Goal: Information Seeking & Learning: Learn about a topic

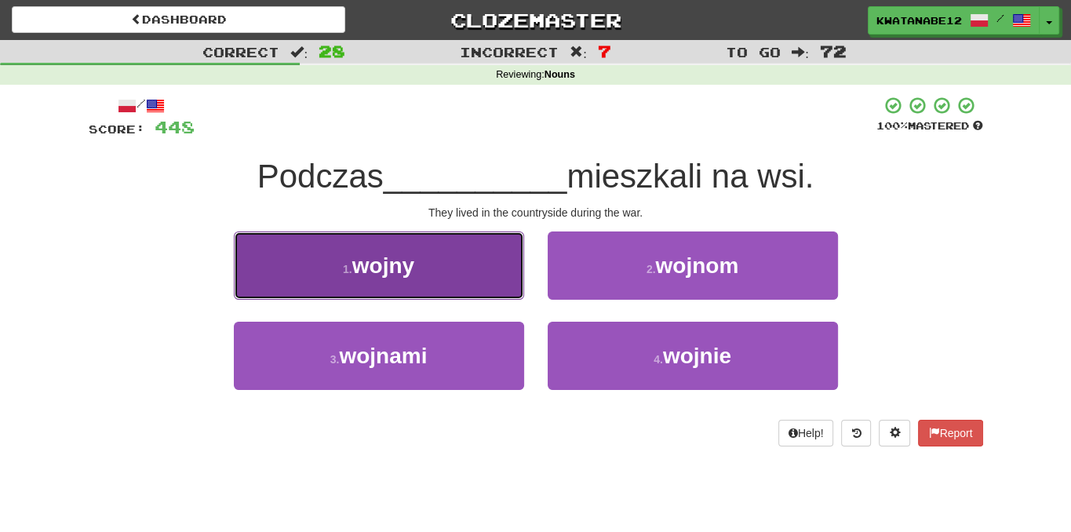
drag, startPoint x: 466, startPoint y: 251, endPoint x: 478, endPoint y: 257, distance: 13.0
click at [478, 257] on button "1 . wojny" at bounding box center [379, 266] width 290 height 68
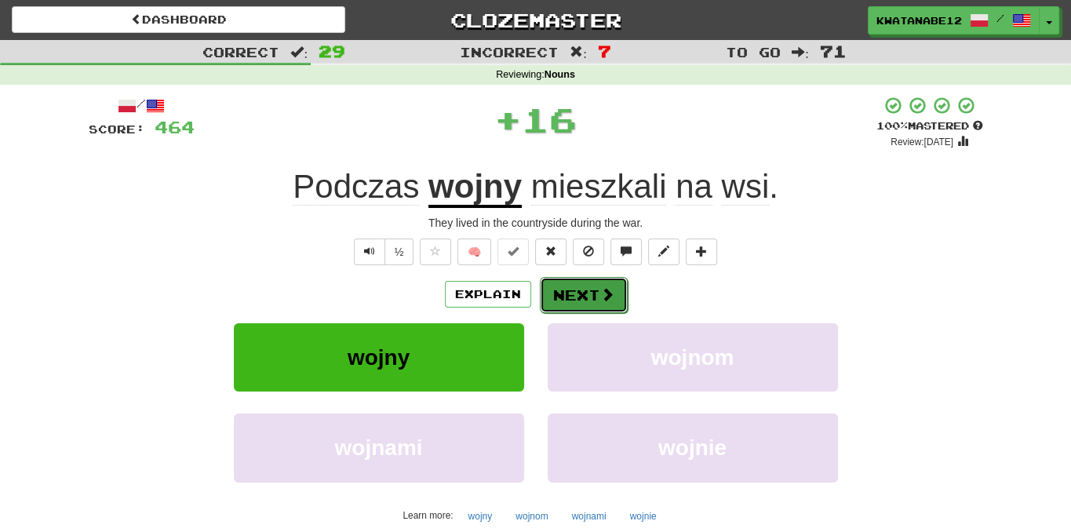
click at [567, 292] on button "Next" at bounding box center [584, 295] width 88 height 36
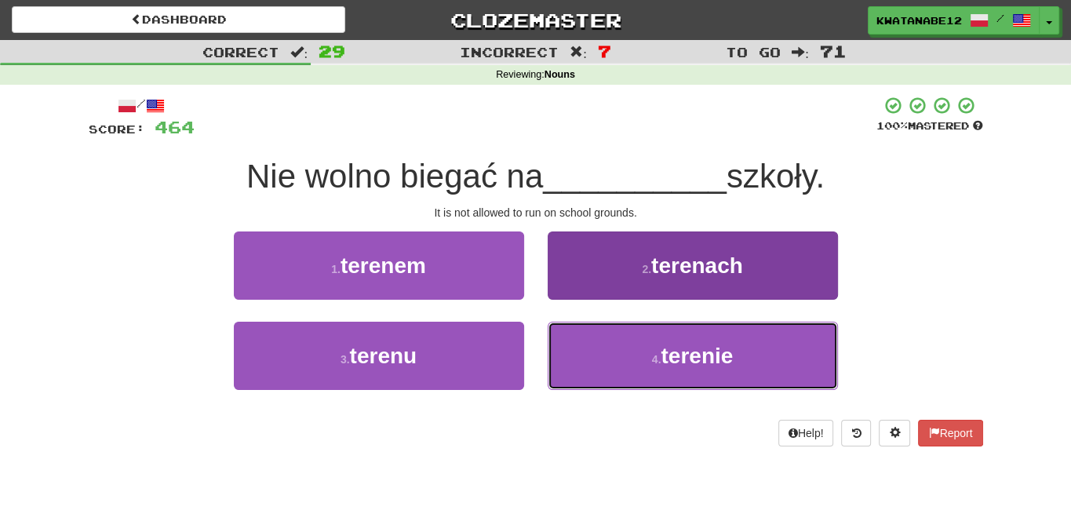
click at [616, 352] on button "4 . terenie" at bounding box center [693, 356] width 290 height 68
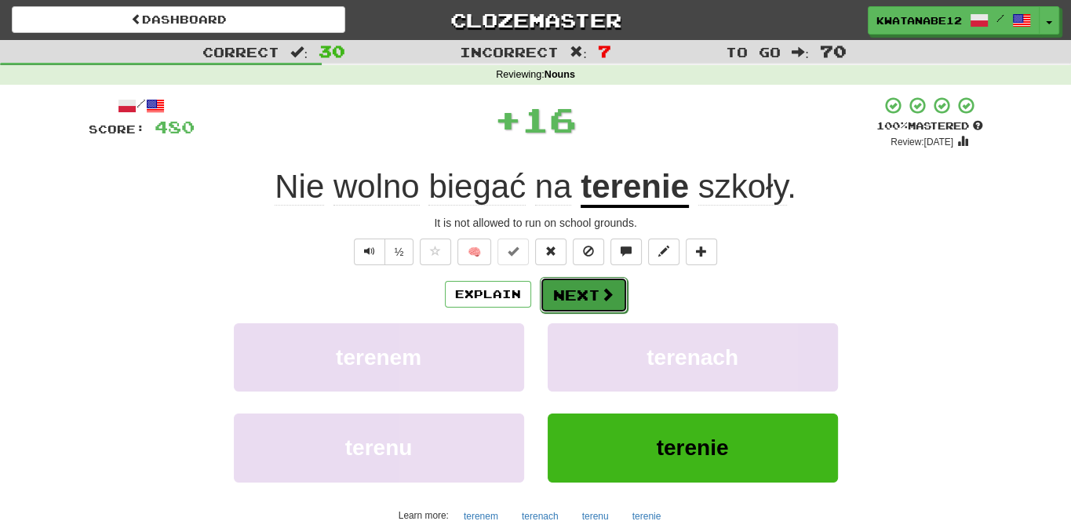
click at [589, 291] on button "Next" at bounding box center [584, 295] width 88 height 36
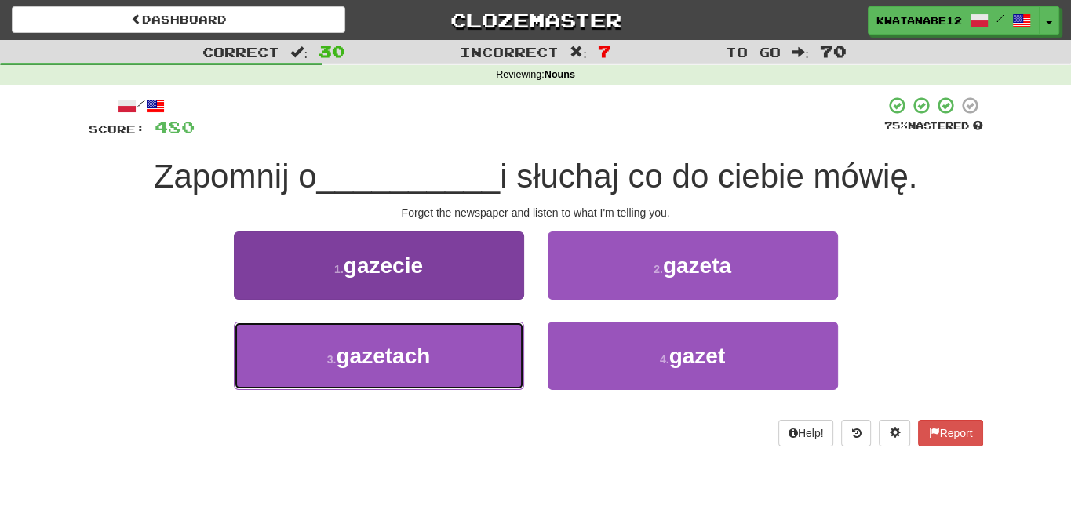
click at [475, 345] on button "3 . gazetach" at bounding box center [379, 356] width 290 height 68
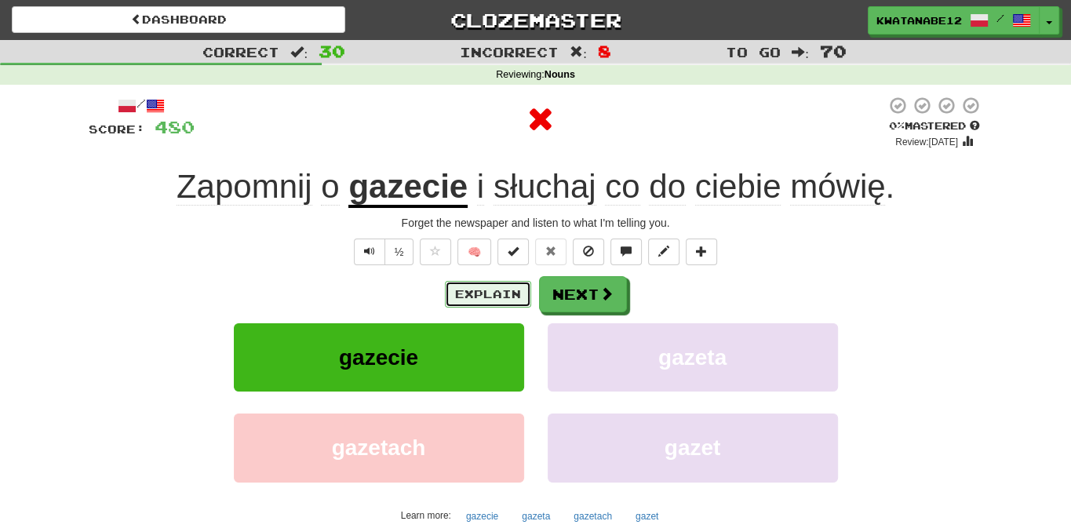
click at [492, 283] on button "Explain" at bounding box center [488, 294] width 86 height 27
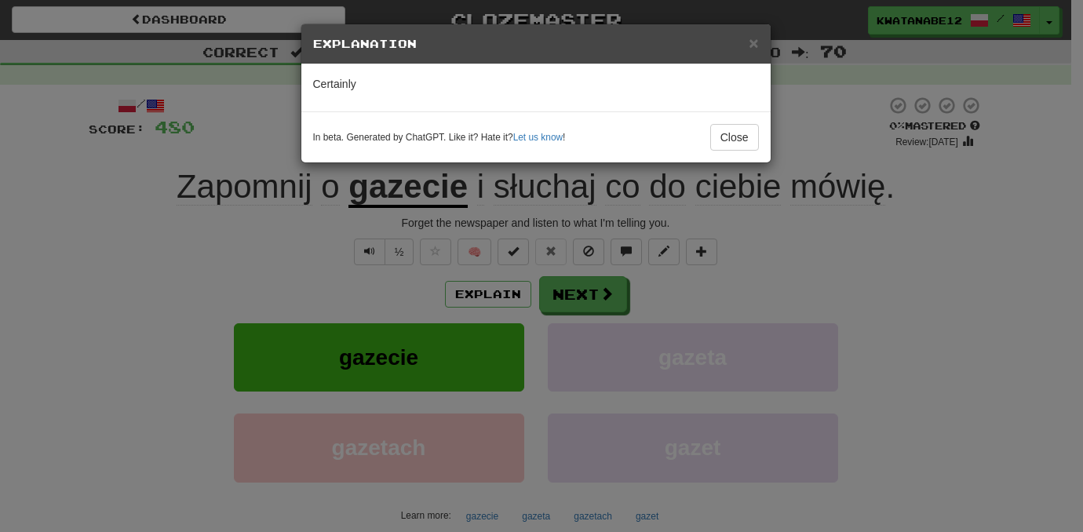
click at [498, 294] on div "× Explanation Certainly In beta. Generated by ChatGPT. Like it? Hate it? Let us…" at bounding box center [541, 266] width 1083 height 532
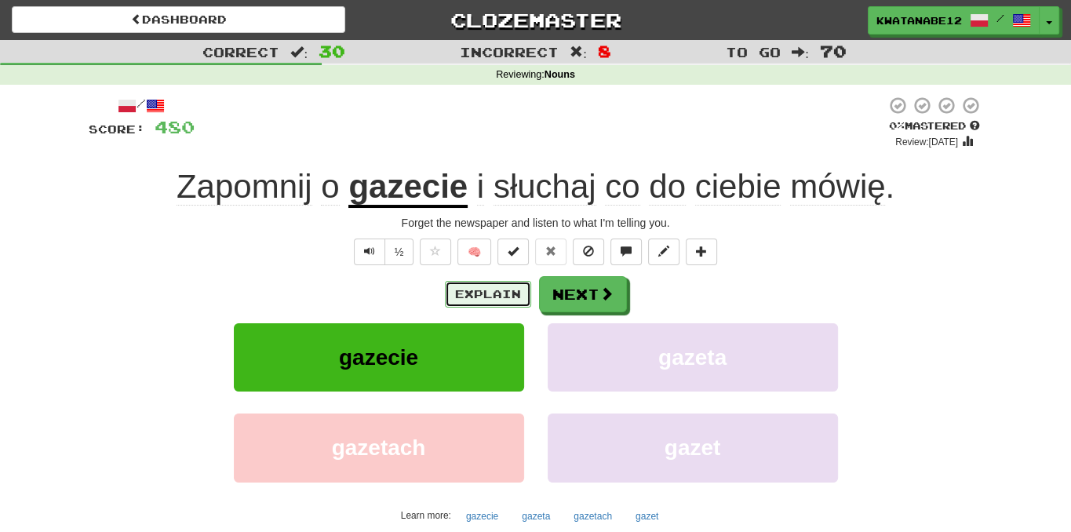
click at [498, 294] on button "Explain" at bounding box center [488, 294] width 86 height 27
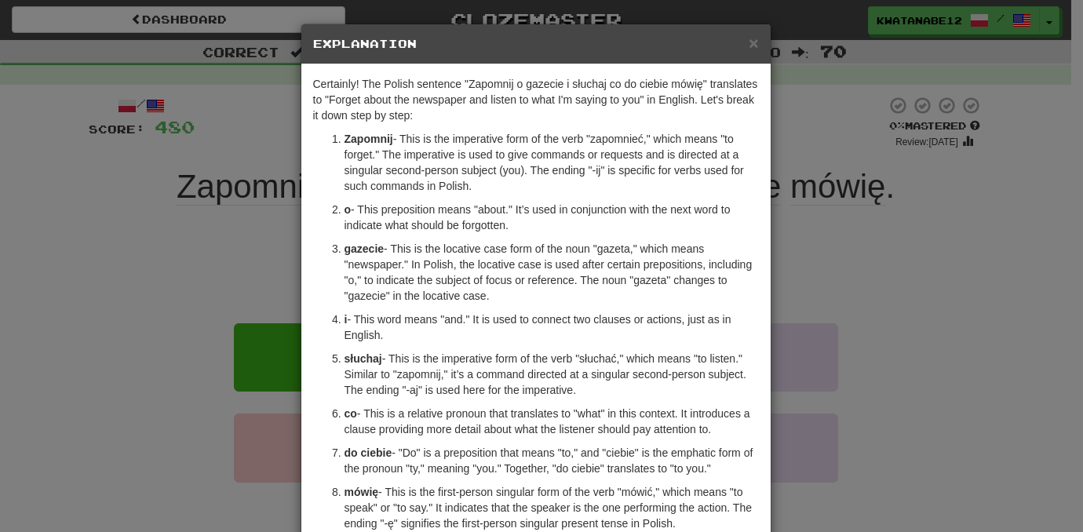
click at [750, 31] on div "× Explanation" at bounding box center [535, 44] width 469 height 40
click at [749, 38] on span "×" at bounding box center [753, 43] width 9 height 18
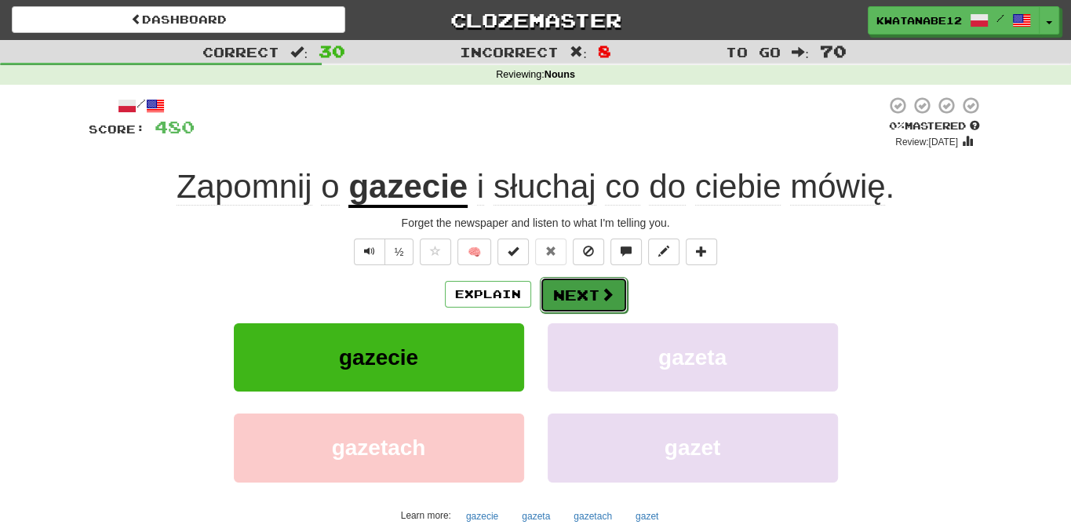
click at [597, 293] on button "Next" at bounding box center [584, 295] width 88 height 36
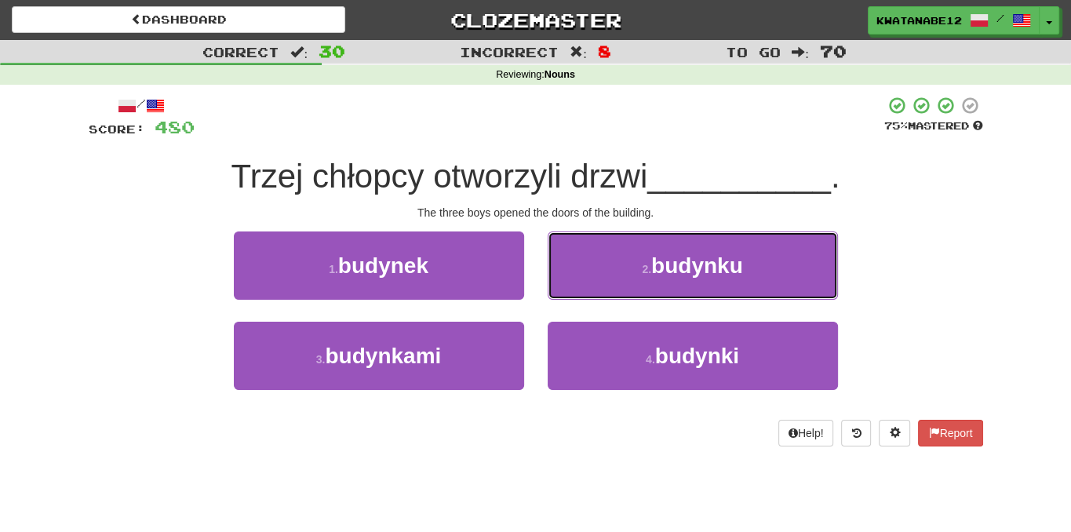
click at [598, 272] on button "2 . budynku" at bounding box center [693, 266] width 290 height 68
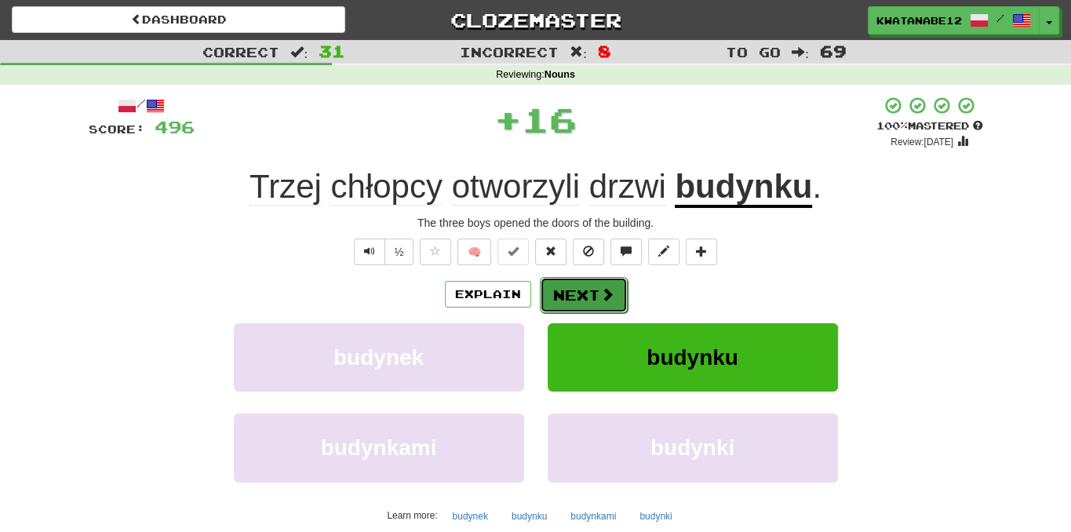
click at [586, 288] on button "Next" at bounding box center [584, 295] width 88 height 36
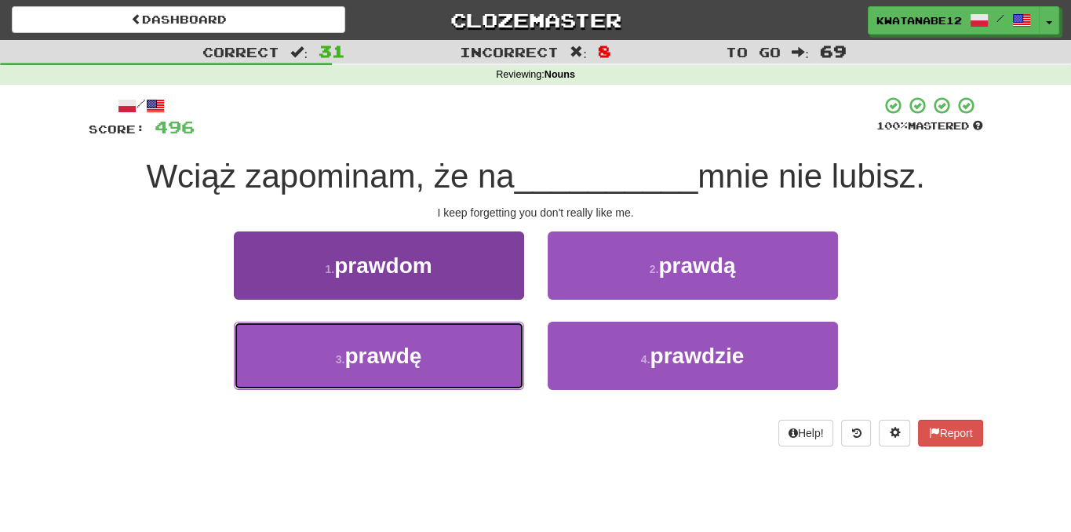
click at [465, 341] on button "3 . prawdę" at bounding box center [379, 356] width 290 height 68
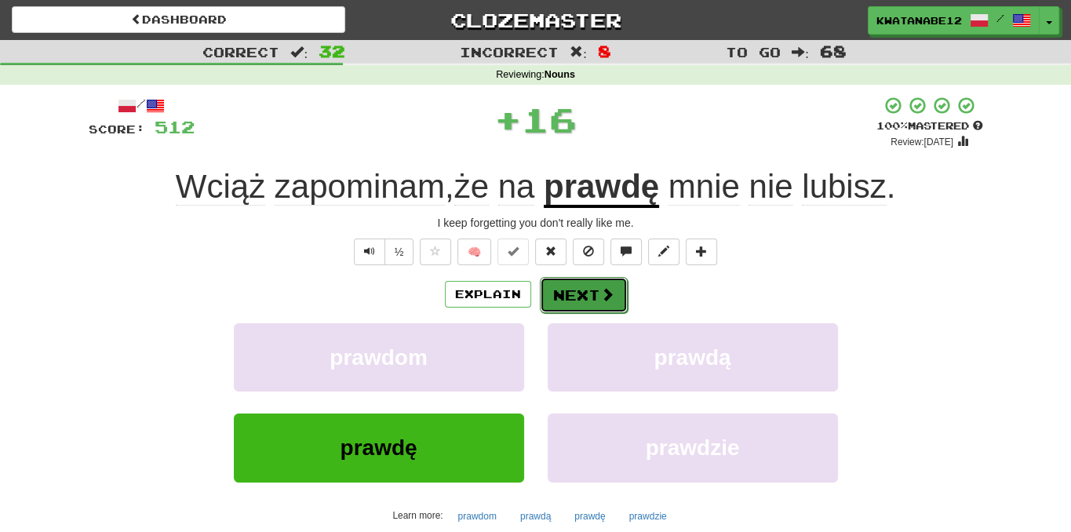
click at [597, 284] on button "Next" at bounding box center [584, 295] width 88 height 36
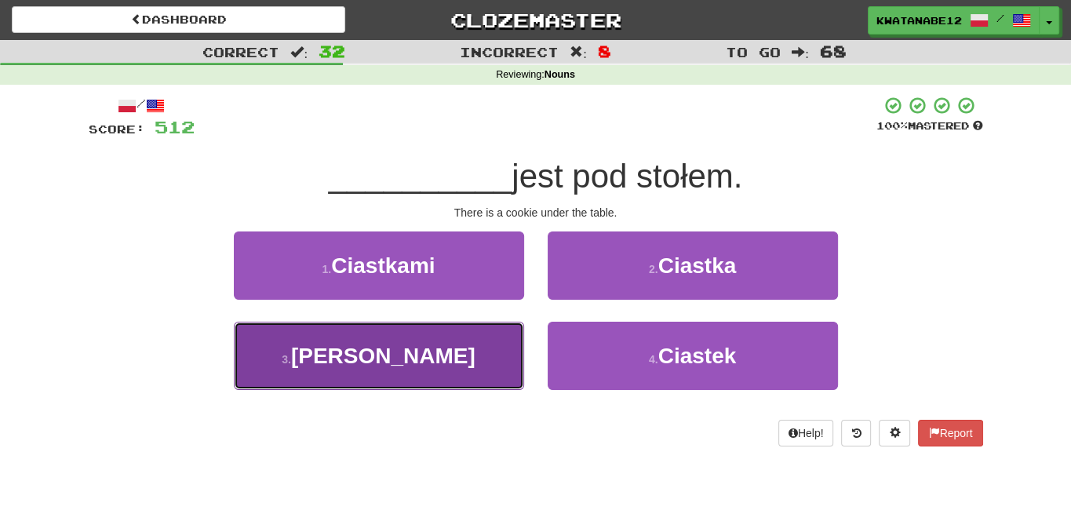
click at [461, 363] on button "3 . Ciastko" at bounding box center [379, 356] width 290 height 68
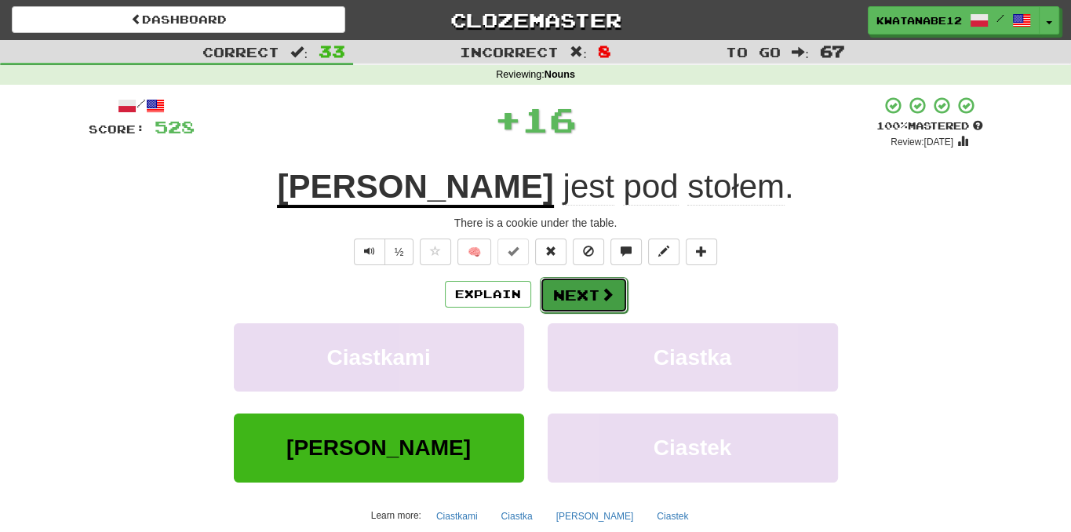
click at [593, 290] on button "Next" at bounding box center [584, 295] width 88 height 36
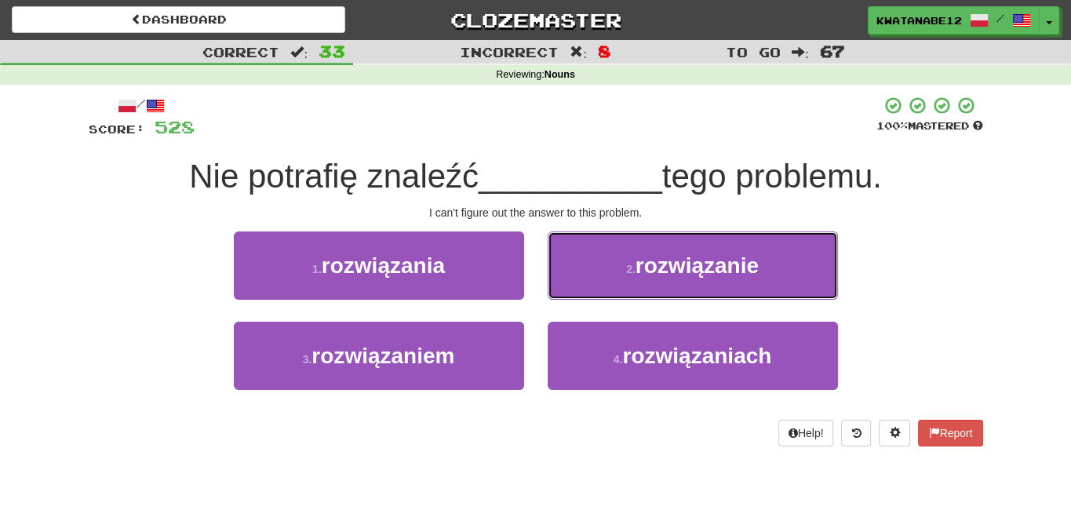
drag, startPoint x: 607, startPoint y: 272, endPoint x: 600, endPoint y: 274, distance: 8.2
click at [604, 273] on button "2 . rozwiązanie" at bounding box center [693, 266] width 290 height 68
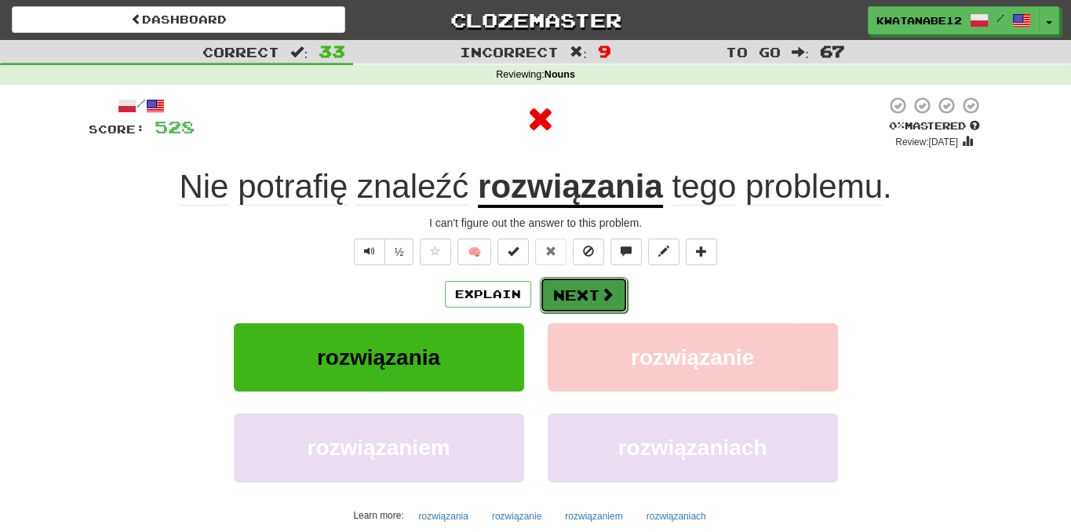
click at [589, 300] on button "Next" at bounding box center [584, 295] width 88 height 36
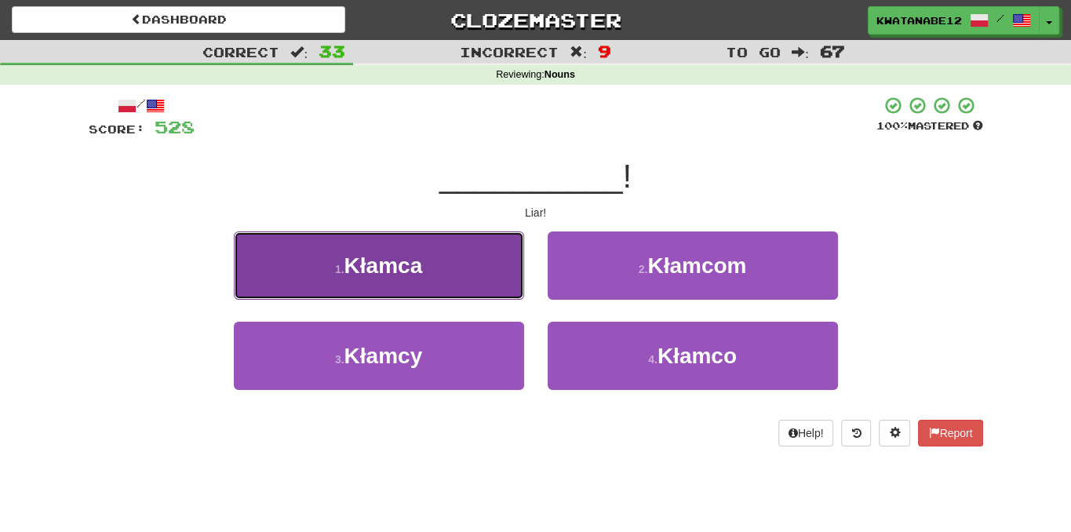
click at [469, 281] on button "1 . Kłamca" at bounding box center [379, 266] width 290 height 68
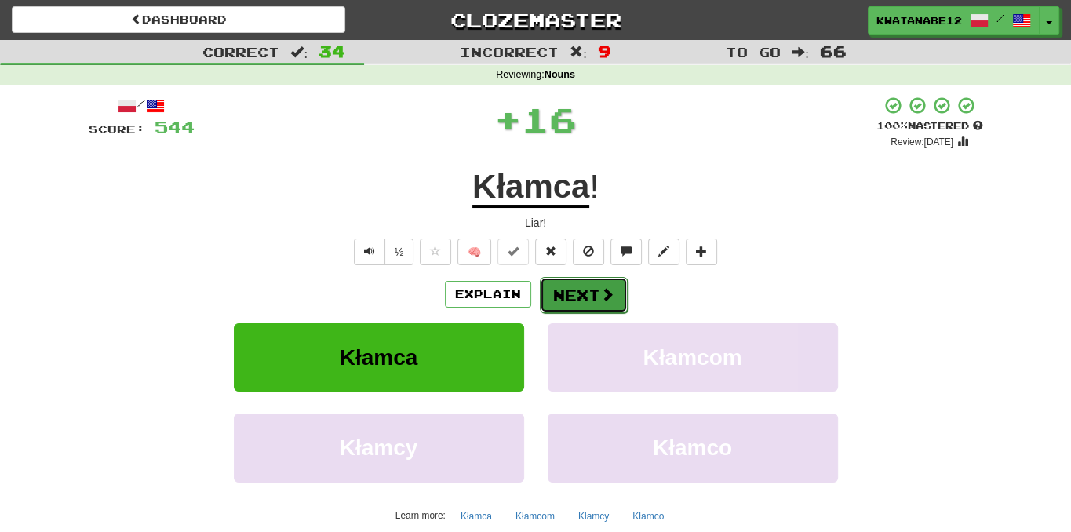
click at [587, 294] on button "Next" at bounding box center [584, 295] width 88 height 36
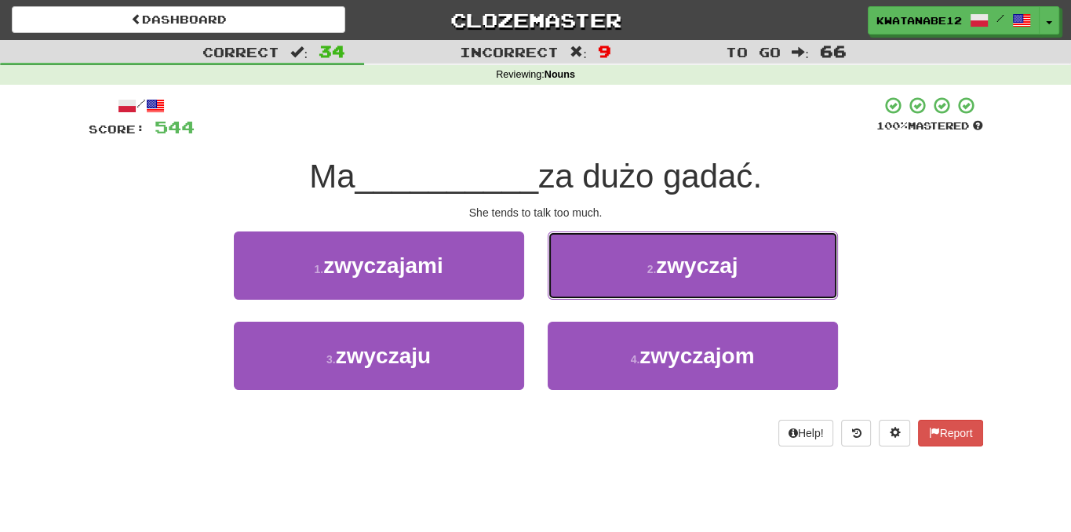
drag, startPoint x: 600, startPoint y: 264, endPoint x: 603, endPoint y: 273, distance: 9.7
click at [604, 272] on button "2 . zwyczaj" at bounding box center [693, 266] width 290 height 68
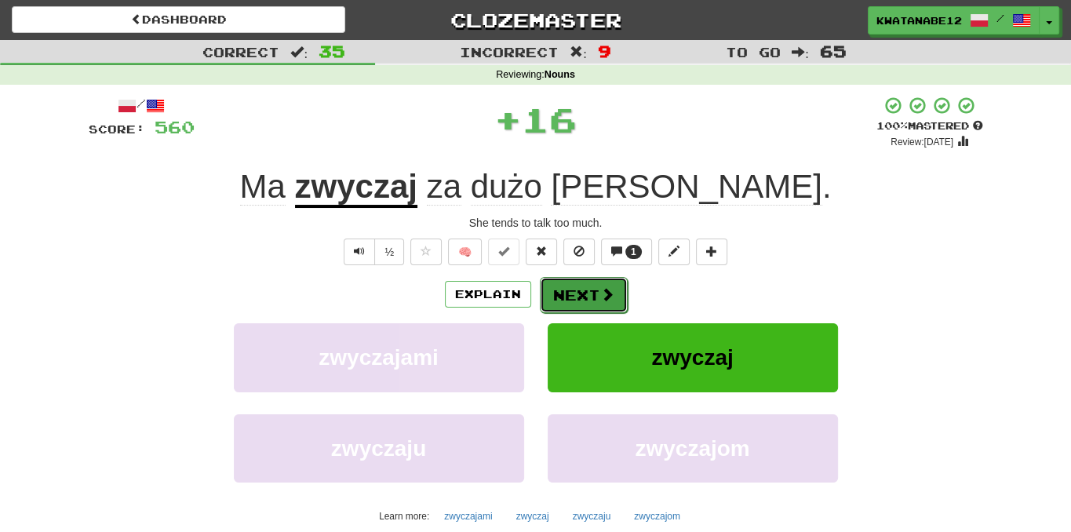
click at [570, 295] on button "Next" at bounding box center [584, 295] width 88 height 36
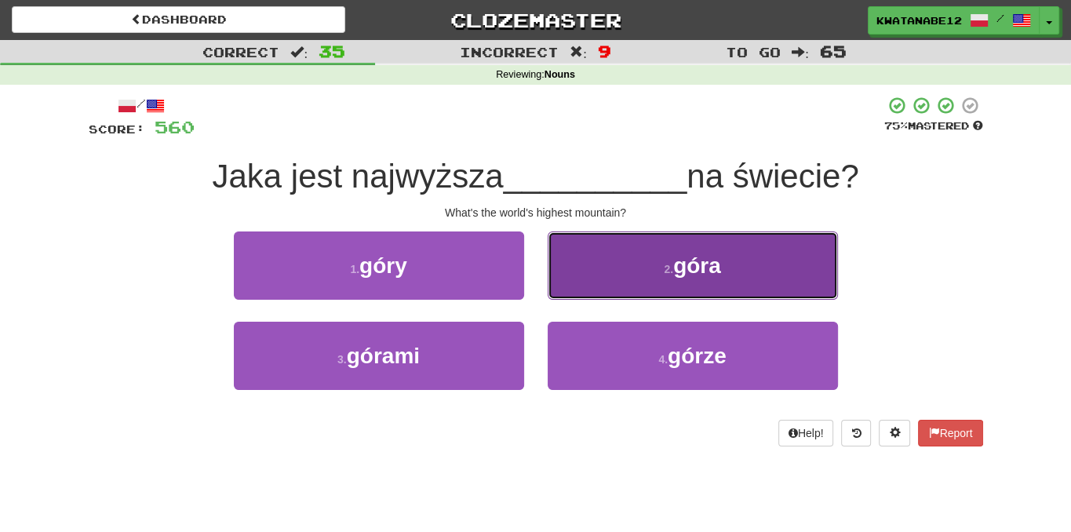
click at [597, 269] on button "2 . góra" at bounding box center [693, 266] width 290 height 68
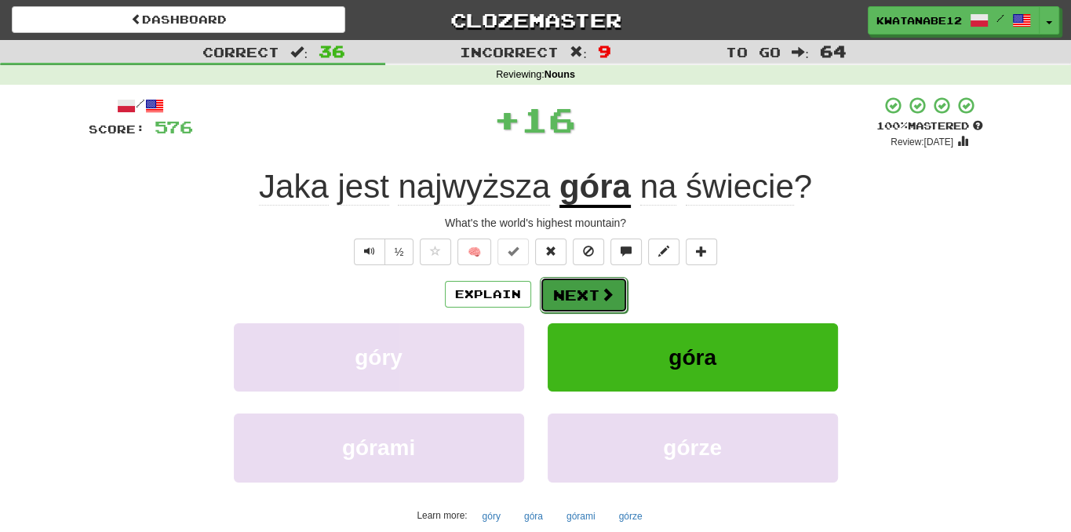
click at [576, 284] on button "Next" at bounding box center [584, 295] width 88 height 36
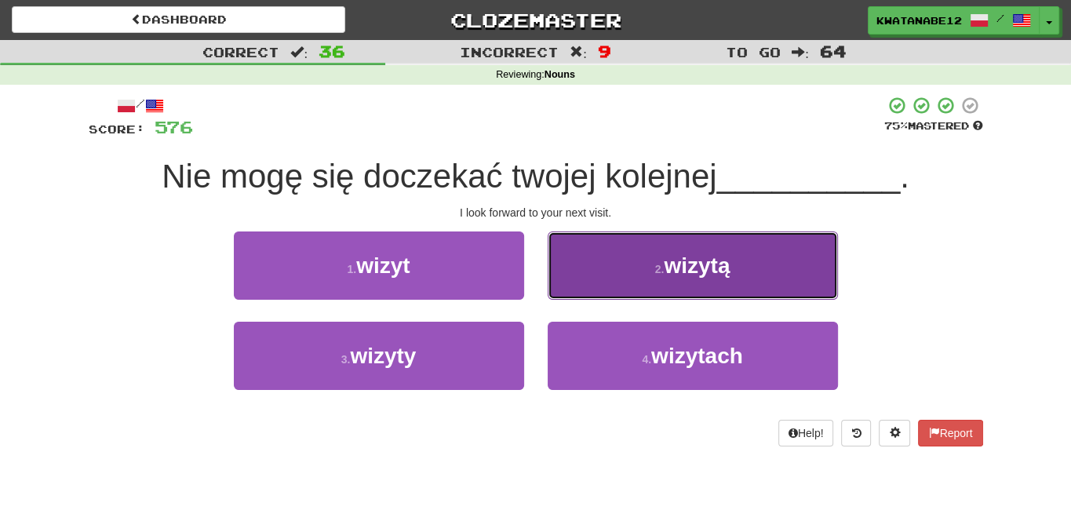
click at [597, 272] on button "2 . wizytą" at bounding box center [693, 266] width 290 height 68
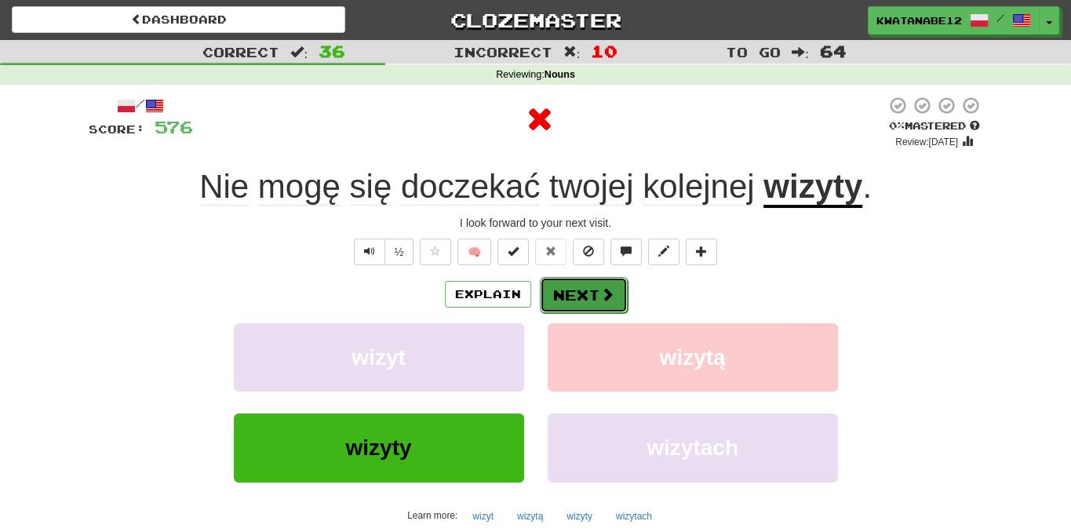
click at [585, 283] on button "Next" at bounding box center [584, 295] width 88 height 36
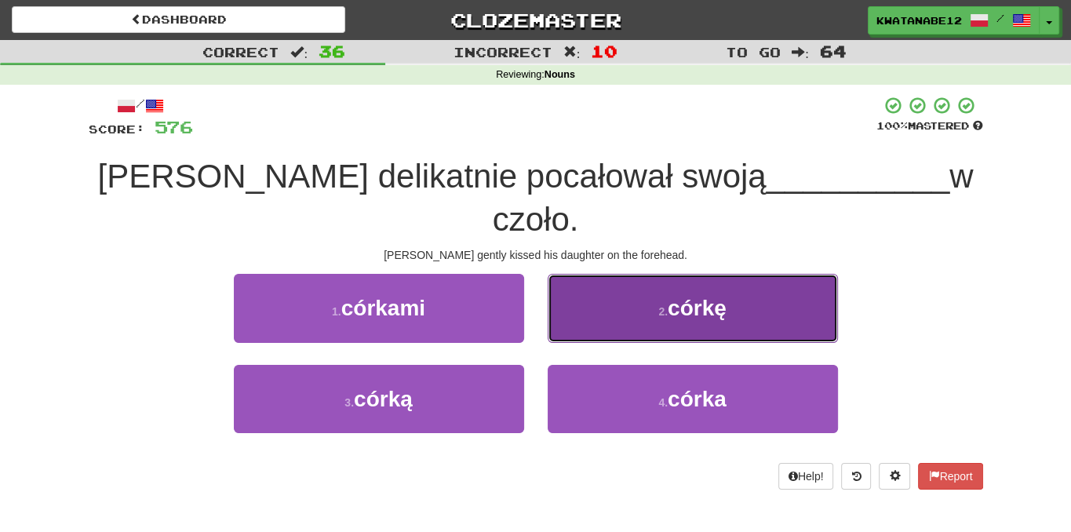
click at [604, 286] on button "2 . córkę" at bounding box center [693, 308] width 290 height 68
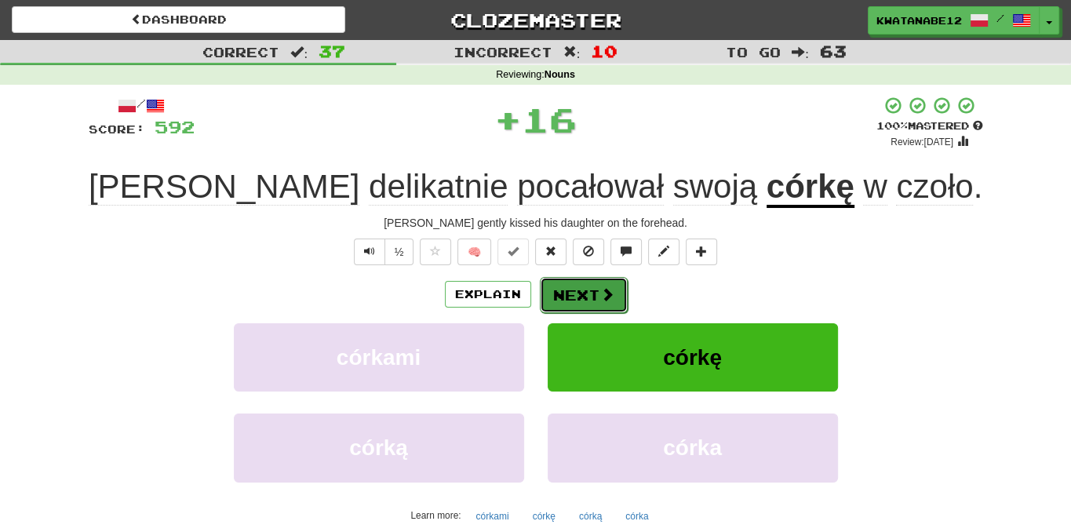
click at [582, 295] on button "Next" at bounding box center [584, 295] width 88 height 36
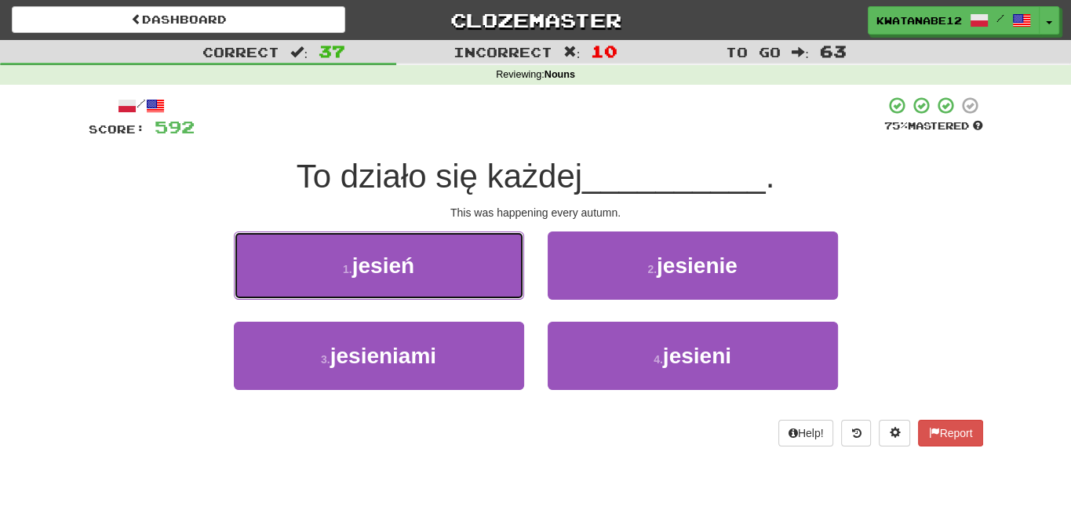
drag, startPoint x: 496, startPoint y: 268, endPoint x: 525, endPoint y: 274, distance: 29.6
click at [511, 270] on button "1 . jesień" at bounding box center [379, 266] width 290 height 68
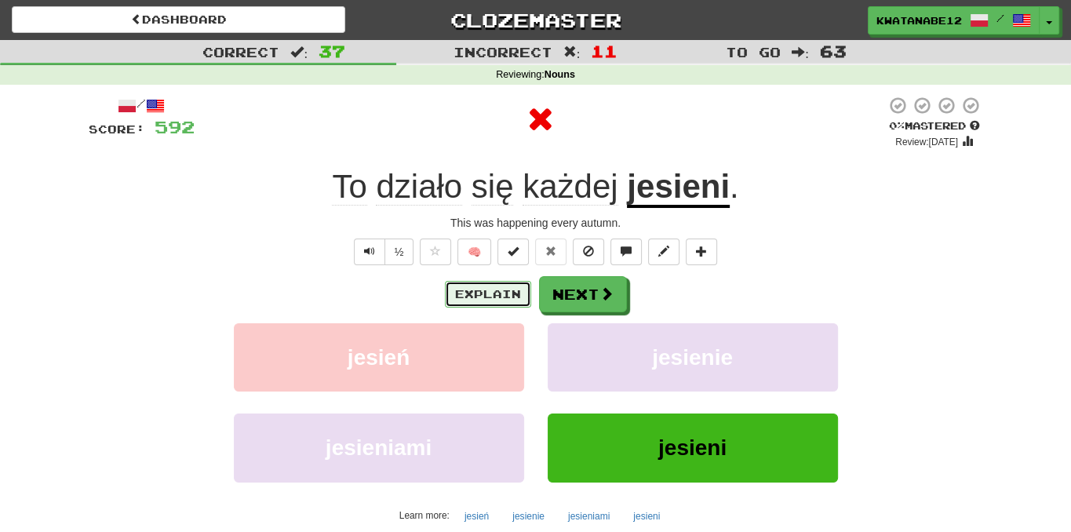
click at [499, 292] on button "Explain" at bounding box center [488, 294] width 86 height 27
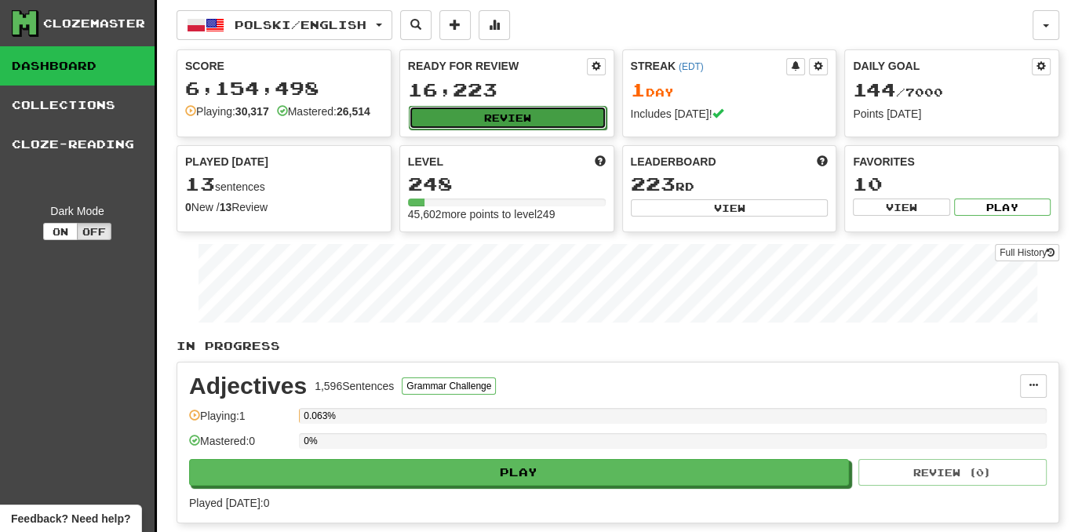
click at [582, 112] on button "Review" at bounding box center [508, 118] width 198 height 24
